Goal: Task Accomplishment & Management: Complete application form

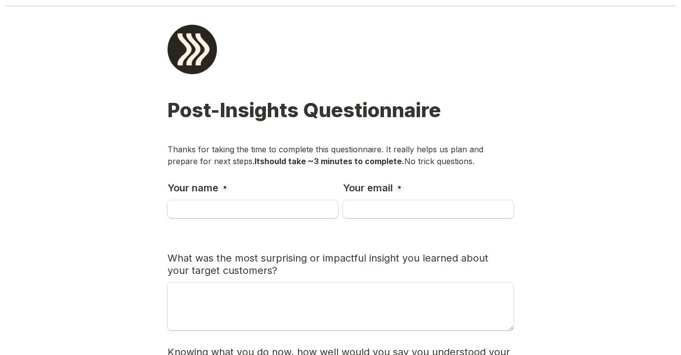
click at [219, 201] on input "Your name" at bounding box center [253, 209] width 171 height 18
type input "[PERSON_NAME]"
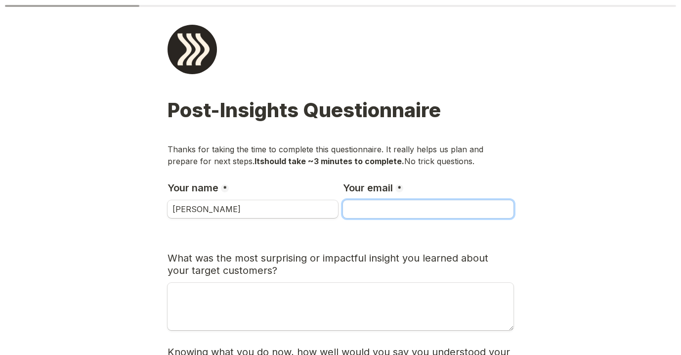
click at [392, 207] on input "Your email" at bounding box center [428, 209] width 171 height 18
type input "[EMAIL_ADDRESS][DOMAIN_NAME]"
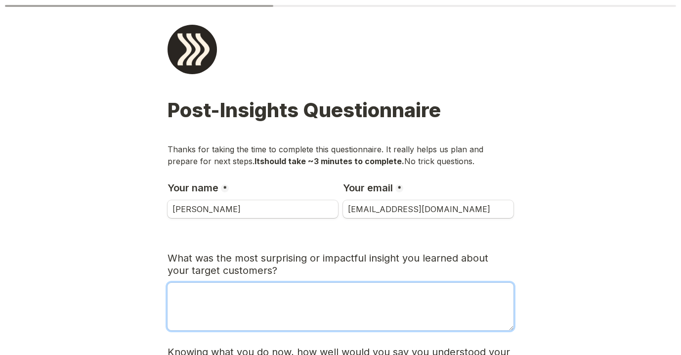
click at [377, 317] on textarea "What was the most surprising or impactful insight you learned about your target…" at bounding box center [341, 306] width 346 height 47
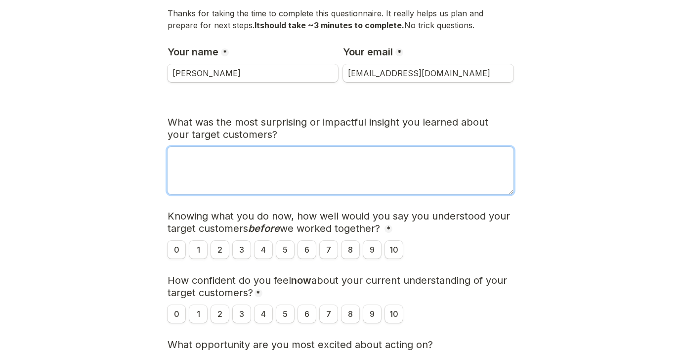
scroll to position [142, 0]
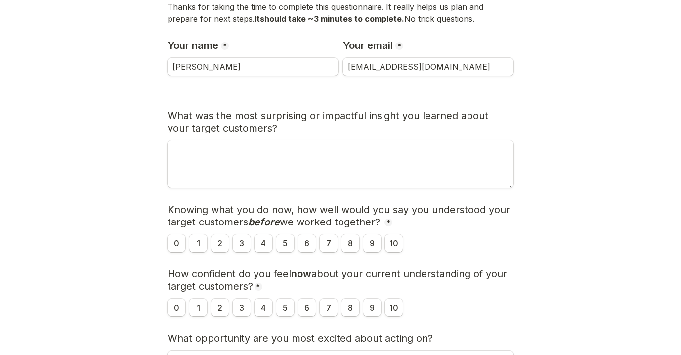
click at [377, 317] on div "How confident do you feel now about your current understanding of your target c…" at bounding box center [341, 310] width 346 height 24
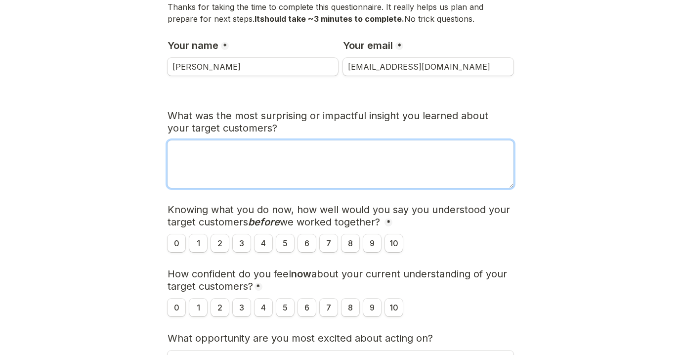
click at [398, 169] on textarea "What was the most surprising or impactful insight you learned about your target…" at bounding box center [341, 163] width 346 height 47
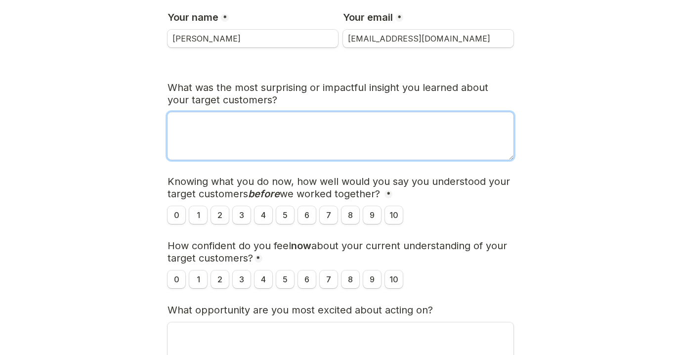
scroll to position [171, 0]
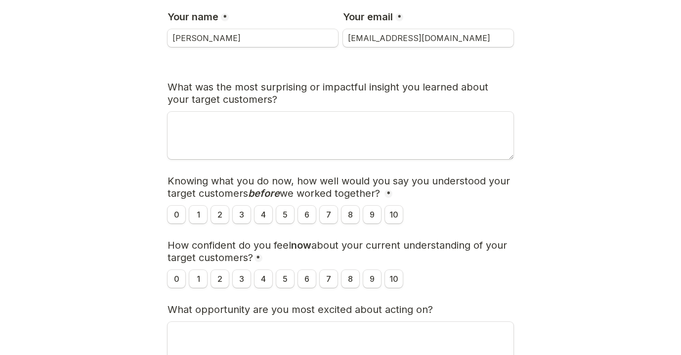
drag, startPoint x: 259, startPoint y: 97, endPoint x: 182, endPoint y: 91, distance: 77.0
click at [182, 91] on h3 "What was the most surprising or impactful insight you learned about your target…" at bounding box center [341, 93] width 346 height 25
drag, startPoint x: 161, startPoint y: 86, endPoint x: 290, endPoint y: 95, distance: 128.9
click at [290, 95] on main "Page 1 of 2 Post-Insights Questionnaire Thanks for taking the time to complete …" at bounding box center [340, 178] width 681 height 698
click at [557, 114] on main "Page 1 of 2 Post-Insights Questionnaire Thanks for taking the time to complete …" at bounding box center [340, 178] width 681 height 698
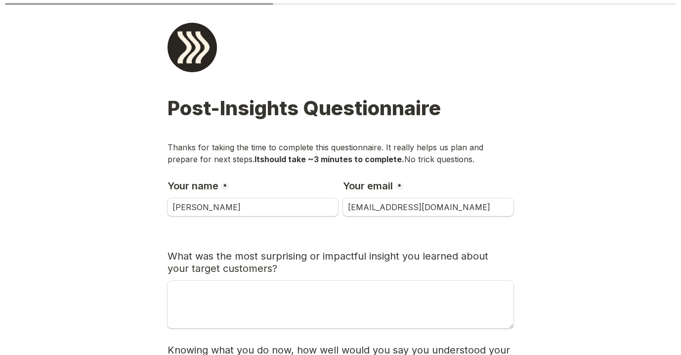
scroll to position [0, 0]
